Goal: Information Seeking & Learning: Learn about a topic

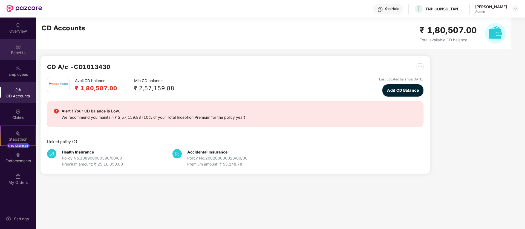
click at [19, 51] on div "Benefits" at bounding box center [18, 52] width 36 height 5
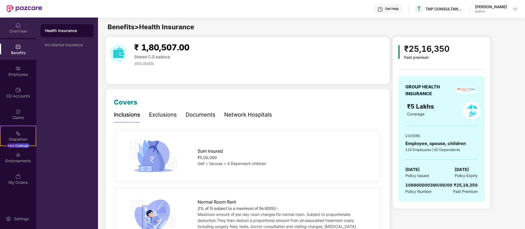
click at [20, 34] on div "OverView" at bounding box center [18, 28] width 36 height 21
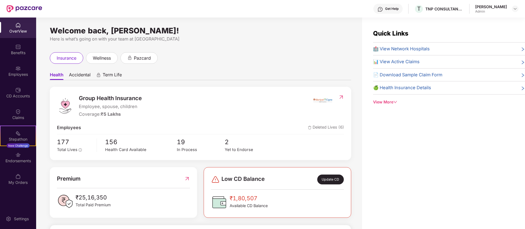
click at [308, 126] on span "Deleted Lives (6)" at bounding box center [326, 127] width 36 height 7
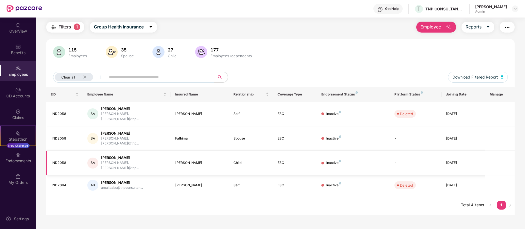
scroll to position [18, 0]
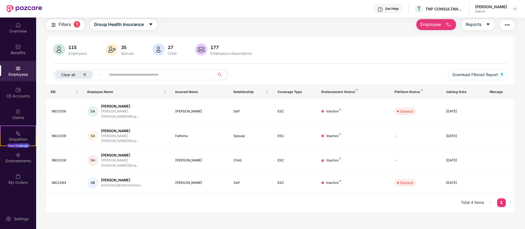
click at [84, 75] on icon "close" at bounding box center [84, 74] width 3 height 3
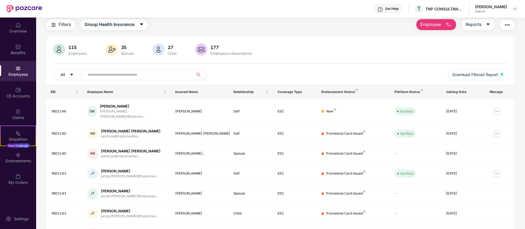
click at [73, 74] on icon "caret-down" at bounding box center [71, 75] width 3 height 2
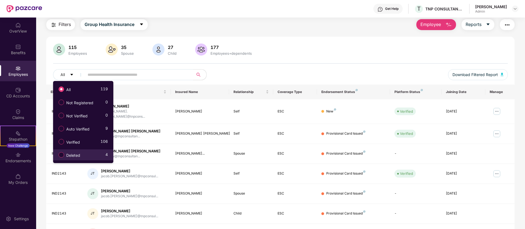
click at [81, 156] on span "Deleted" at bounding box center [73, 155] width 18 height 6
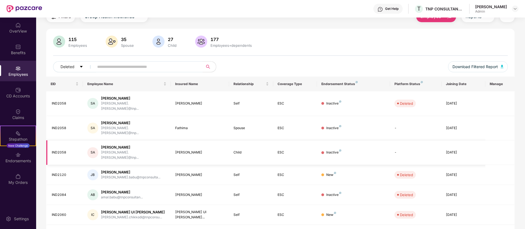
scroll to position [27, 0]
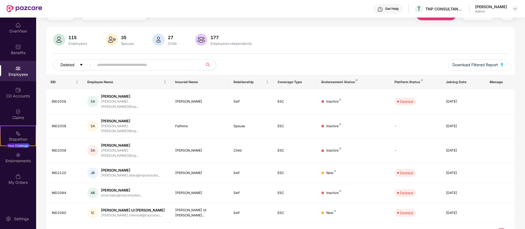
click at [74, 64] on span "Deleted" at bounding box center [67, 65] width 14 height 6
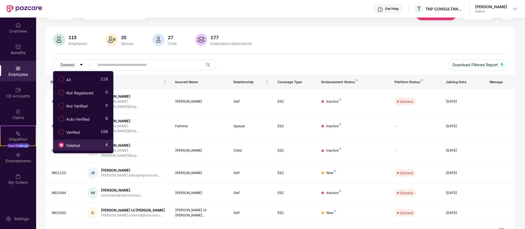
click at [308, 40] on div "115 Employees 35 Spouse 27 Child 177 Employees+dependents" at bounding box center [280, 40] width 454 height 13
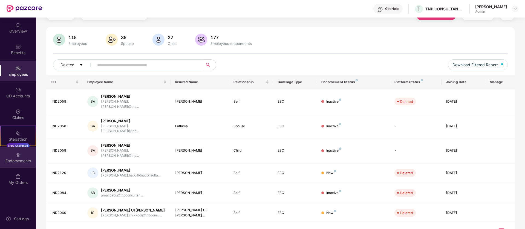
click at [21, 163] on div "Endorsements" at bounding box center [18, 157] width 36 height 21
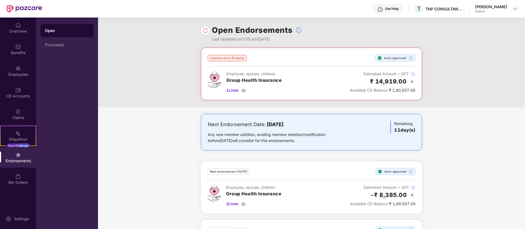
click at [18, 162] on div "Endorsements" at bounding box center [18, 160] width 36 height 5
click at [22, 159] on div "Endorsements" at bounding box center [18, 160] width 36 height 5
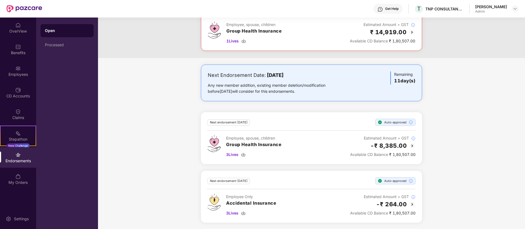
scroll to position [50, 0]
click at [17, 159] on div "Endorsements" at bounding box center [18, 160] width 36 height 5
click at [25, 131] on div "Stepathon New Challenge" at bounding box center [18, 136] width 36 height 21
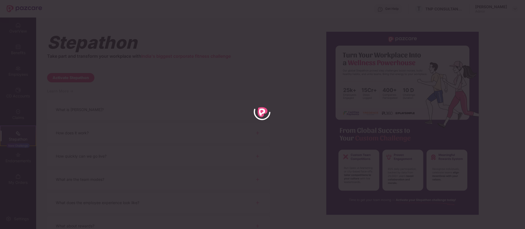
click at [268, 68] on div at bounding box center [262, 114] width 525 height 229
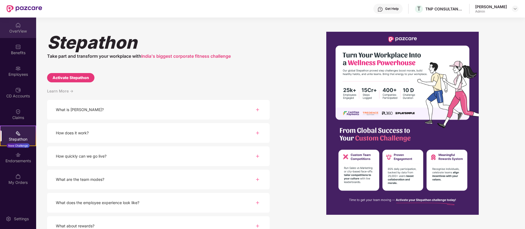
click at [30, 19] on div "OverView" at bounding box center [18, 28] width 36 height 21
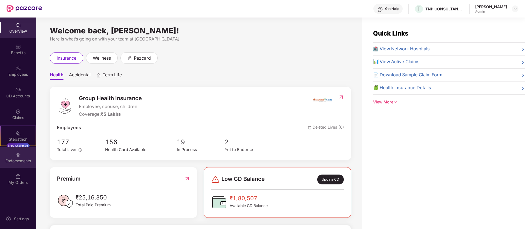
click at [20, 159] on div "Endorsements" at bounding box center [18, 160] width 36 height 5
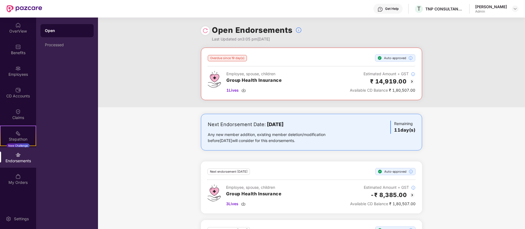
scroll to position [50, 0]
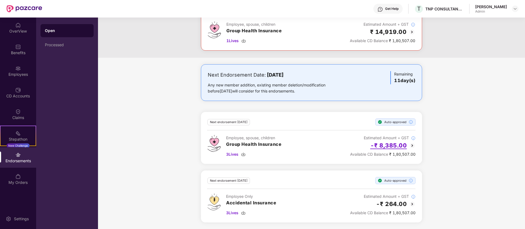
click at [308, 146] on h2 "-₹ 8,385.00" at bounding box center [388, 145] width 37 height 9
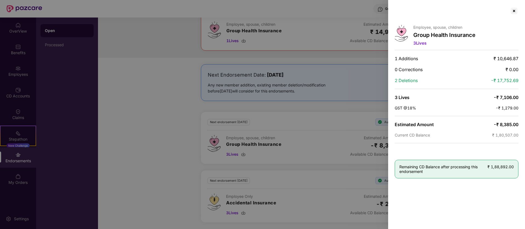
click at [308, 150] on div at bounding box center [262, 114] width 525 height 229
drag, startPoint x: 491, startPoint y: 125, endPoint x: 516, endPoint y: 129, distance: 25.2
click at [308, 129] on div "Employee, spouse, children Group Health Insurance 3 Lives 1 Additions ₹ 10,646.…" at bounding box center [456, 114] width 137 height 229
click at [308, 134] on div "Current CD Balance ₹ 1,80,507.00" at bounding box center [457, 135] width 124 height 5
drag, startPoint x: 412, startPoint y: 98, endPoint x: 395, endPoint y: 96, distance: 17.1
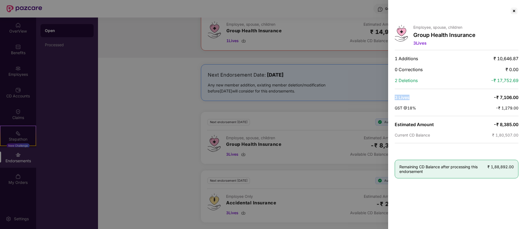
click at [308, 96] on div "3 Lives -₹ 7,106.00" at bounding box center [457, 97] width 124 height 5
drag, startPoint x: 494, startPoint y: 80, endPoint x: 520, endPoint y: 79, distance: 25.7
click at [308, 79] on div "Employee, spouse, children Group Health Insurance 3 Lives 1 Additions ₹ 10,646.…" at bounding box center [456, 114] width 137 height 229
click at [308, 11] on div at bounding box center [513, 11] width 9 height 9
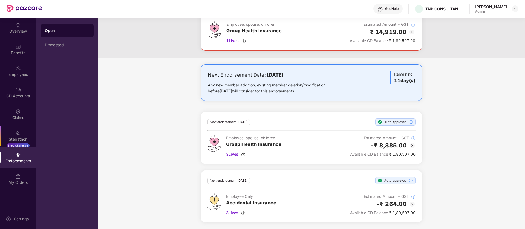
click at [308, 109] on div "Next Endorsement Date: [DATE] Any new member addition, existing member deletion…" at bounding box center [311, 146] width 427 height 165
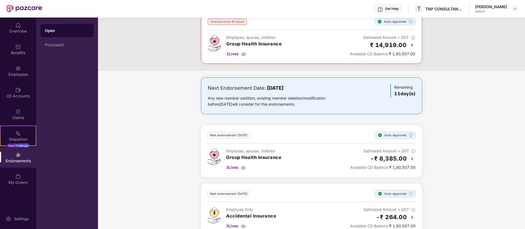
scroll to position [0, 0]
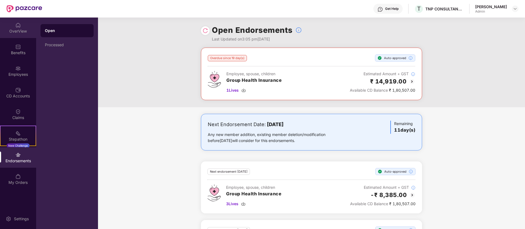
click at [20, 26] on img at bounding box center [17, 24] width 5 height 5
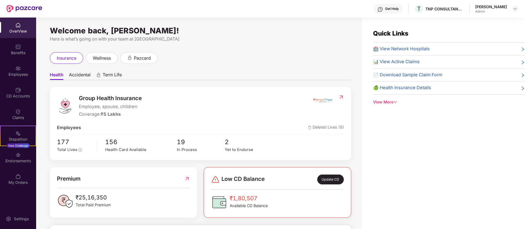
click at [308, 91] on div "Welcome back, [PERSON_NAME]! Here is what’s going on with your team at Pazcare …" at bounding box center [199, 127] width 326 height 218
click at [13, 158] on div "Endorsements" at bounding box center [18, 160] width 36 height 5
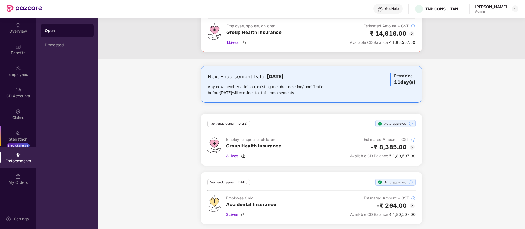
scroll to position [50, 0]
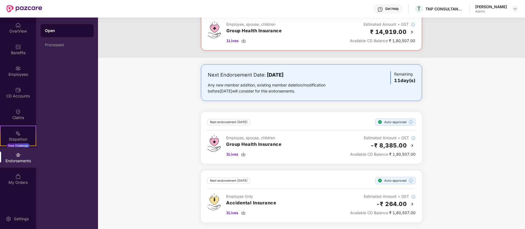
click at [308, 146] on div "-₹ 8,385.00" at bounding box center [382, 145] width 65 height 9
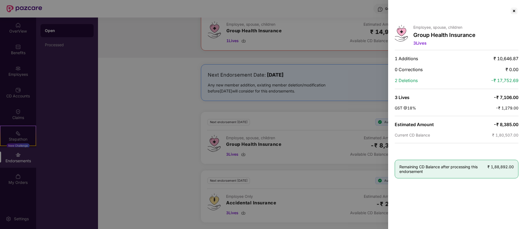
click at [308, 137] on div at bounding box center [262, 114] width 525 height 229
click at [116, 79] on div at bounding box center [262, 114] width 525 height 229
click at [308, 8] on div at bounding box center [513, 11] width 9 height 9
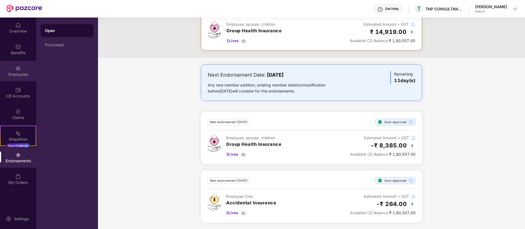
click at [13, 73] on div "Employees" at bounding box center [18, 74] width 36 height 5
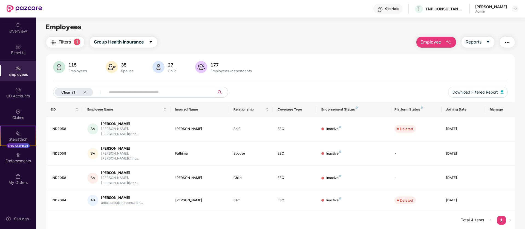
click at [85, 92] on icon "close" at bounding box center [85, 92] width 4 height 4
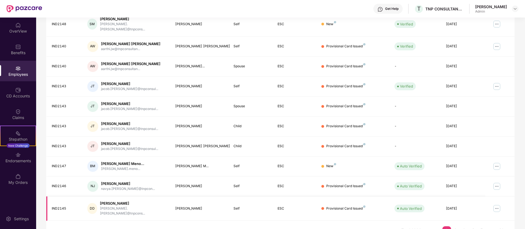
scroll to position [107, 0]
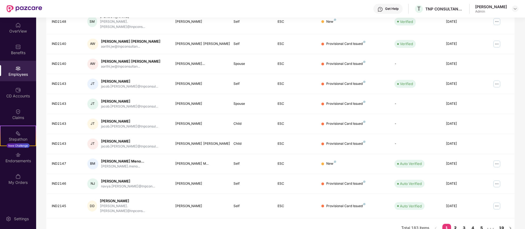
click at [308, 224] on link "2" at bounding box center [455, 228] width 9 height 8
